Goal: Navigation & Orientation: Understand site structure

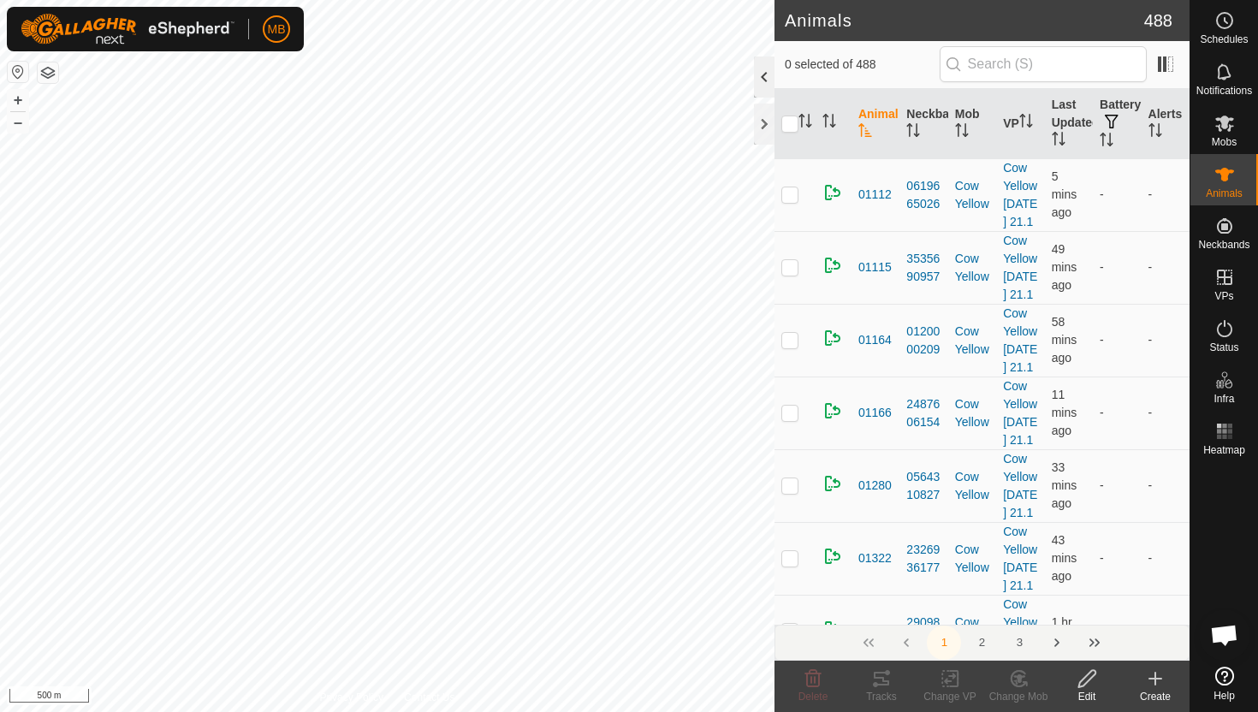
click at [762, 77] on div at bounding box center [764, 76] width 21 height 41
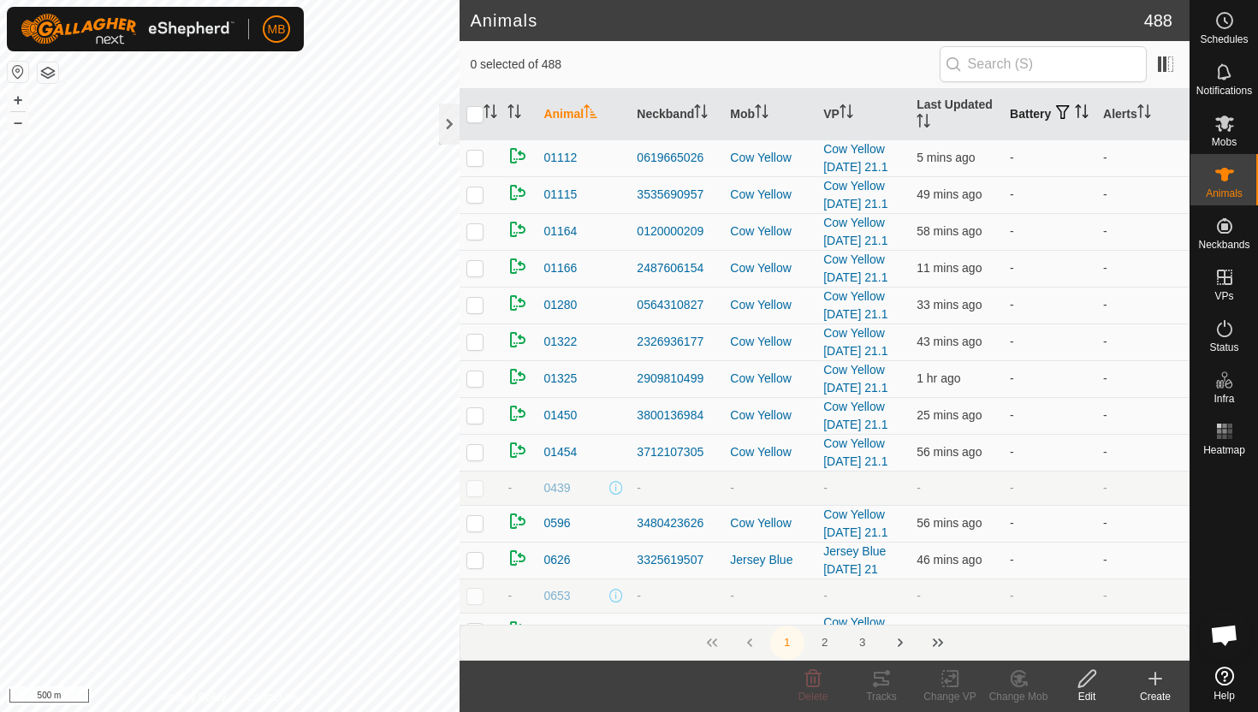
click at [1078, 118] on icon "Activate to sort" at bounding box center [1079, 111] width 2 height 14
click at [1075, 118] on icon "Activate to sort" at bounding box center [1082, 111] width 14 height 14
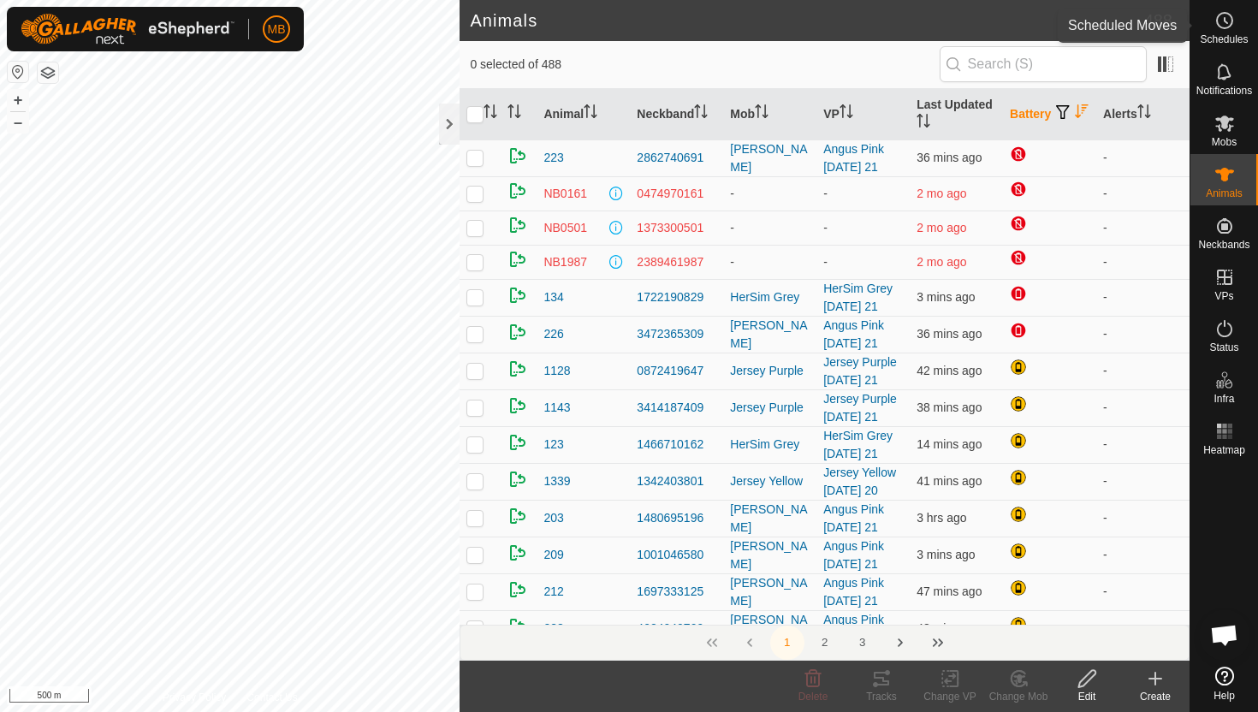
click at [1218, 28] on icon at bounding box center [1224, 20] width 21 height 21
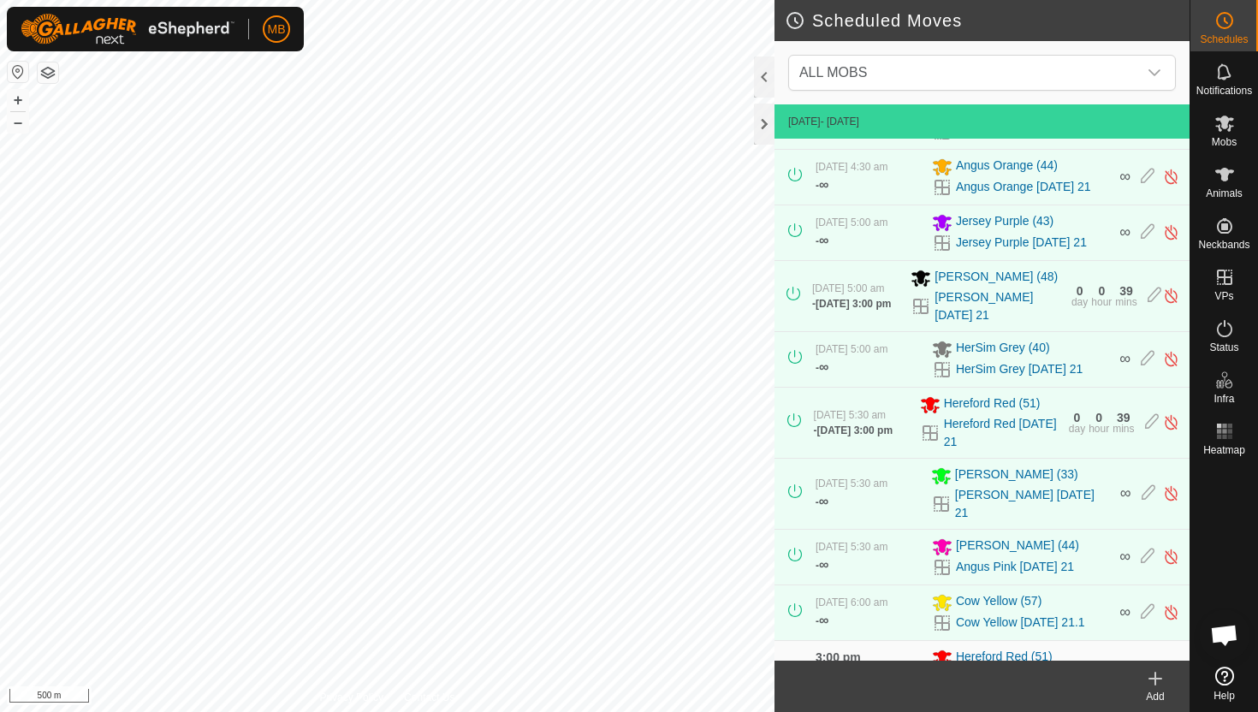
scroll to position [187, 0]
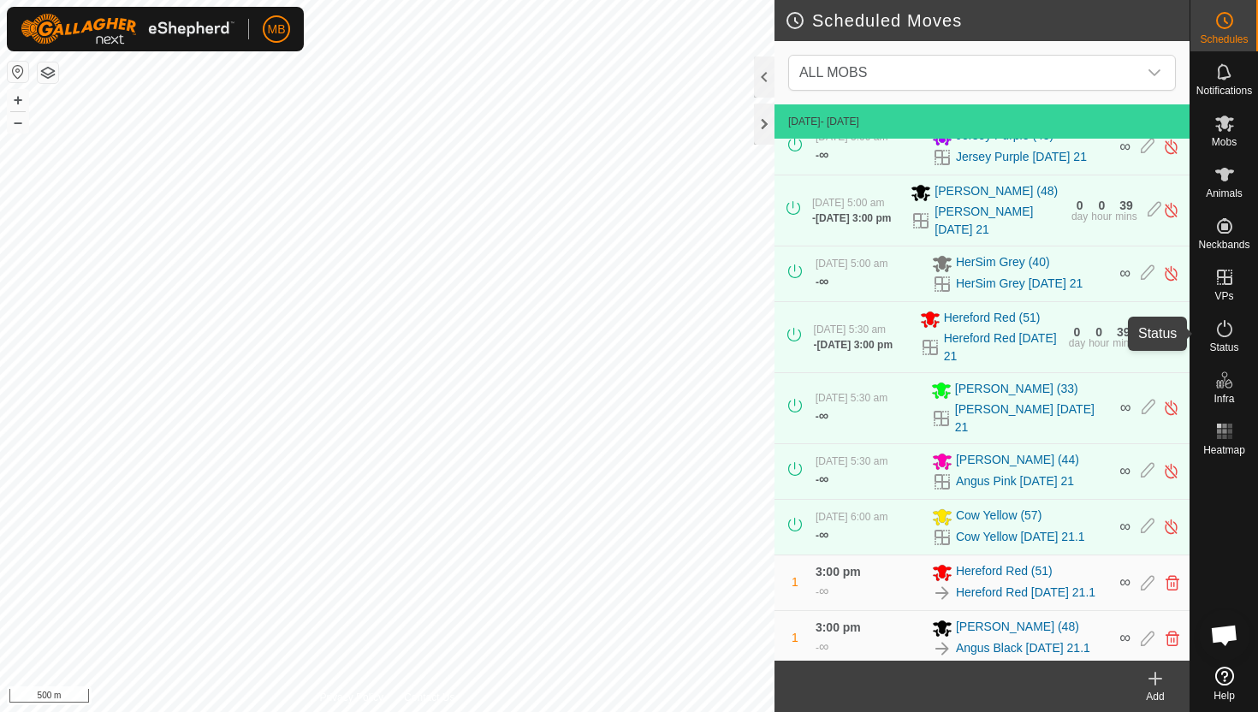
click at [1222, 318] on icon at bounding box center [1224, 328] width 21 height 21
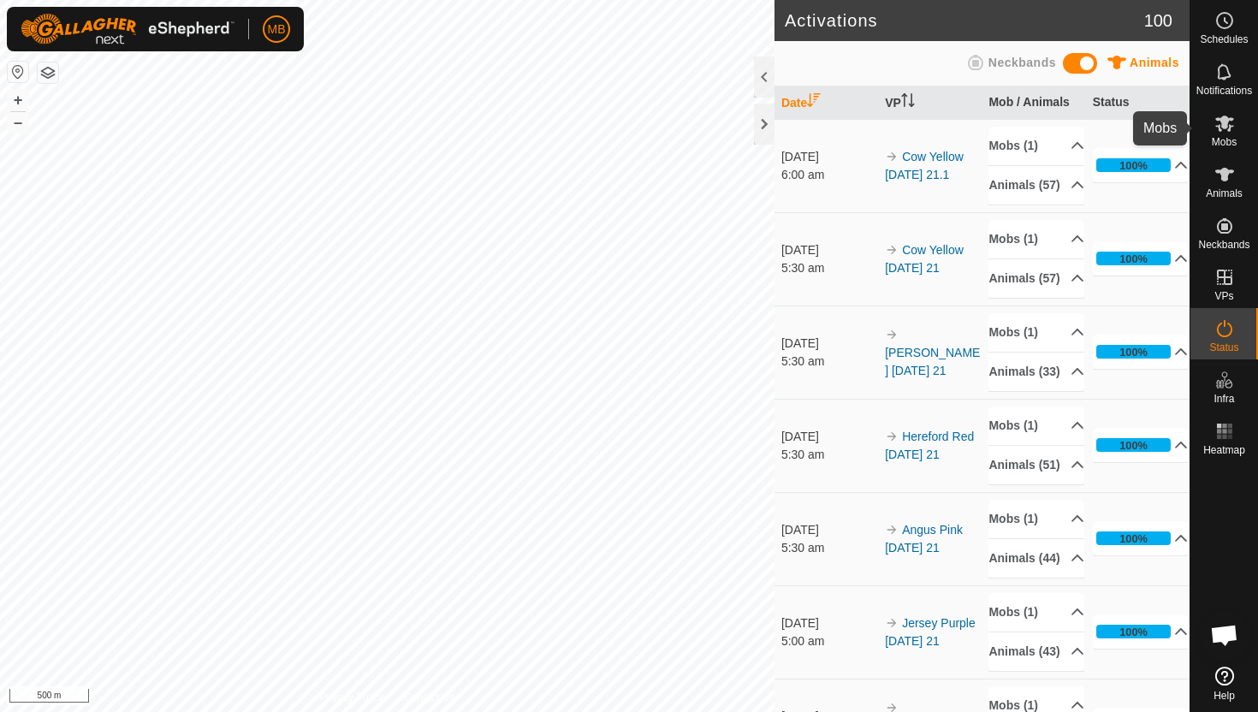
click at [1221, 132] on icon at bounding box center [1224, 123] width 21 height 21
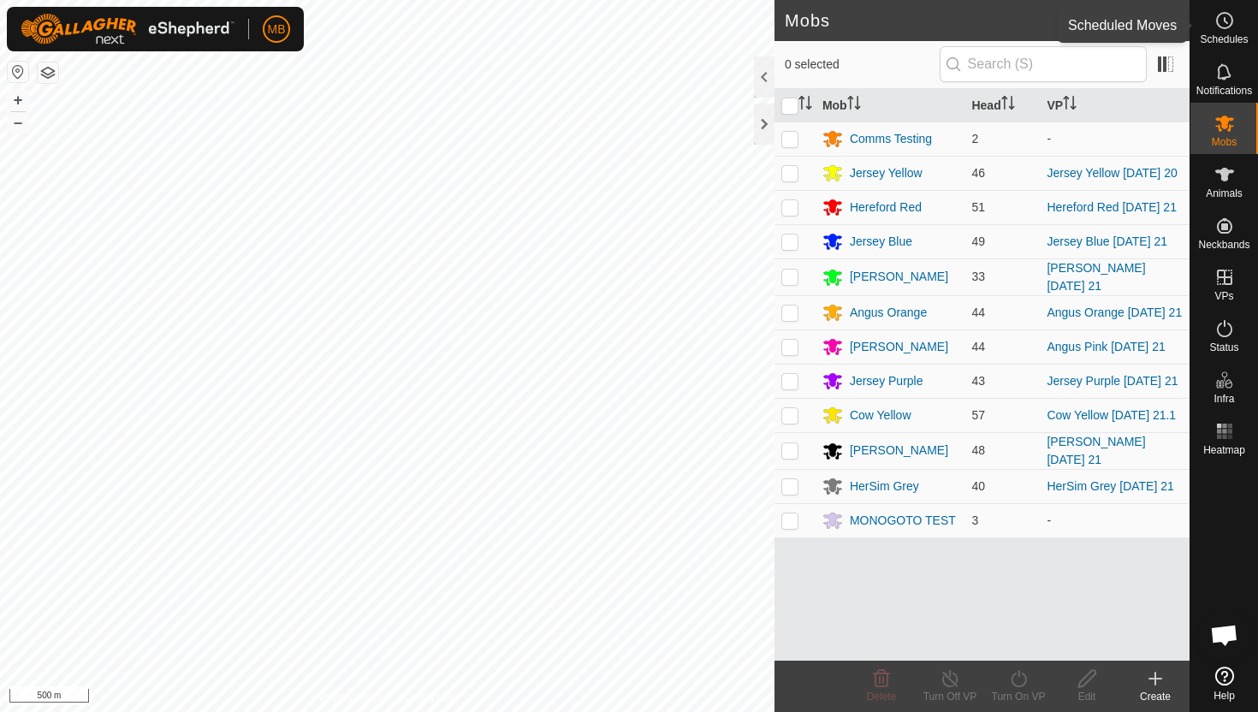
click at [1231, 25] on circle at bounding box center [1224, 20] width 15 height 15
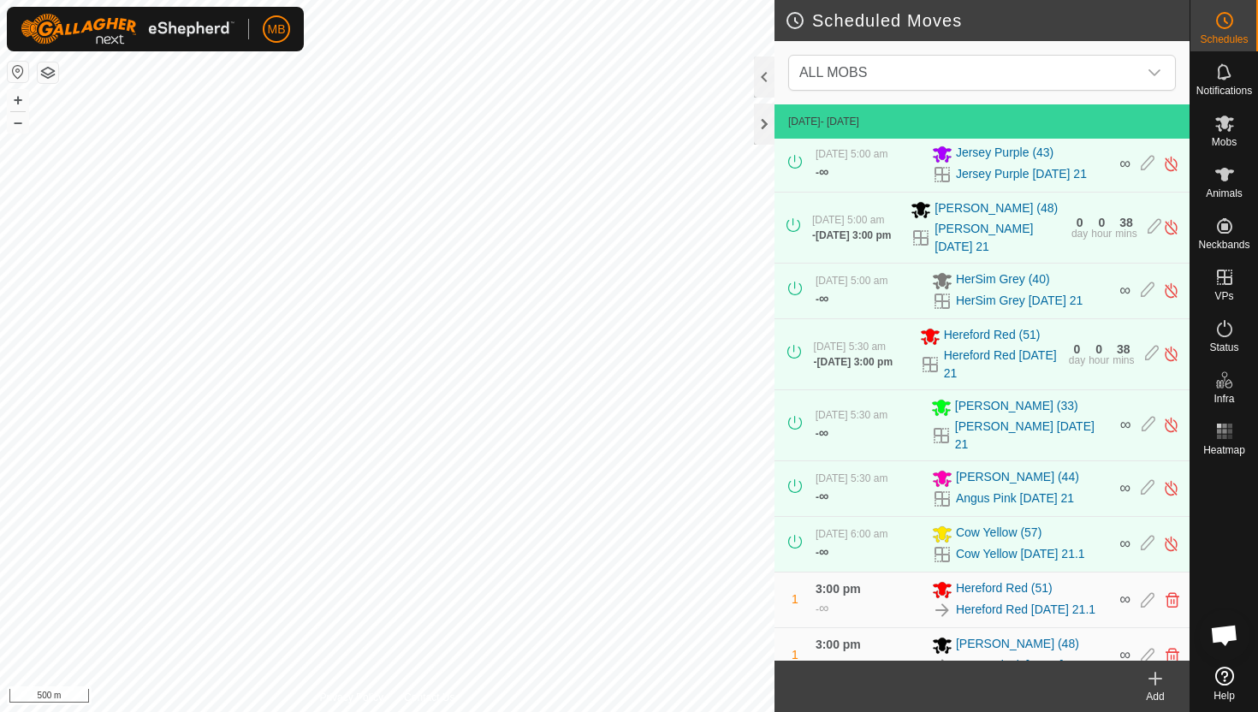
scroll to position [187, 0]
